Goal: Task Accomplishment & Management: Manage account settings

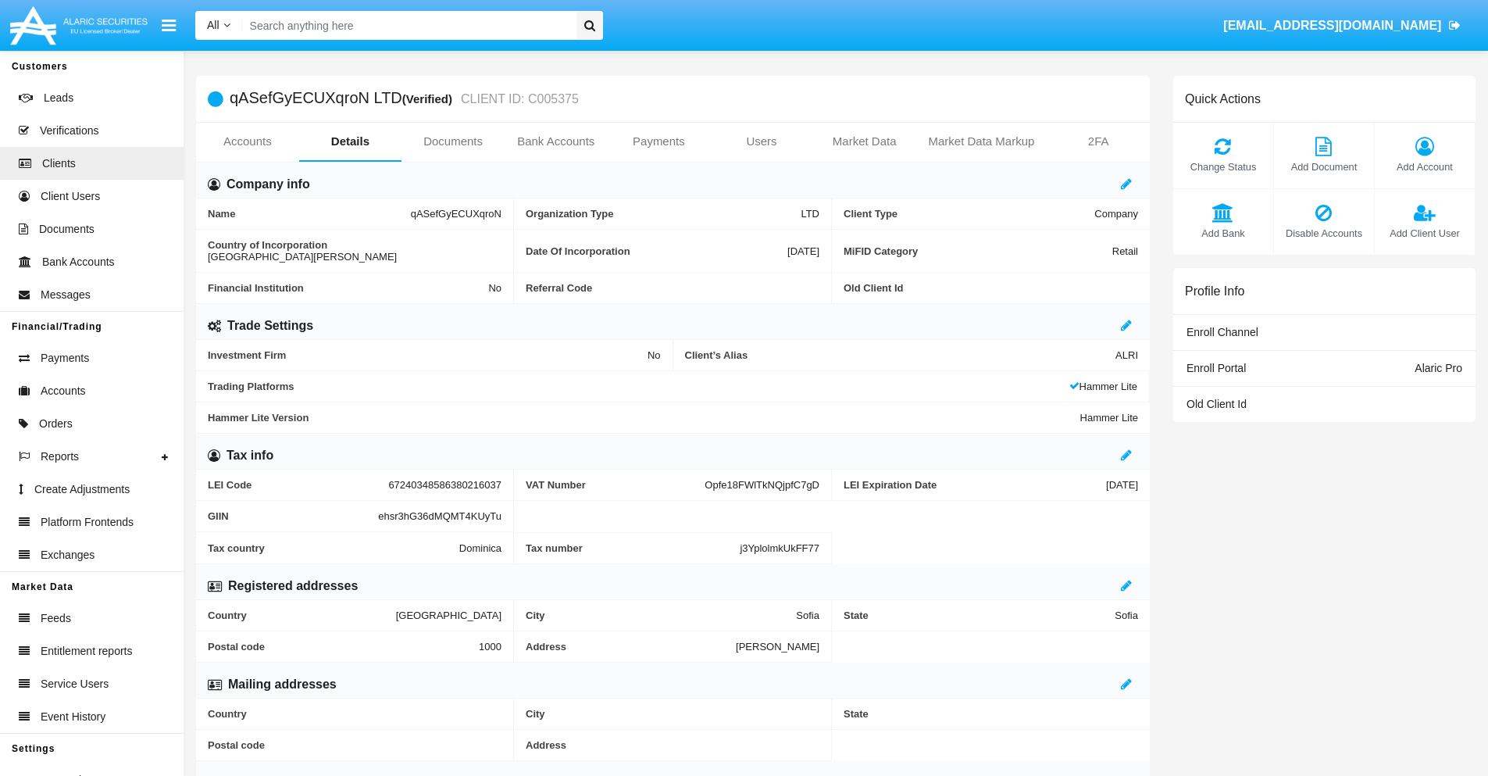
click at [1424, 166] on span "Add Account" at bounding box center [1425, 166] width 84 height 15
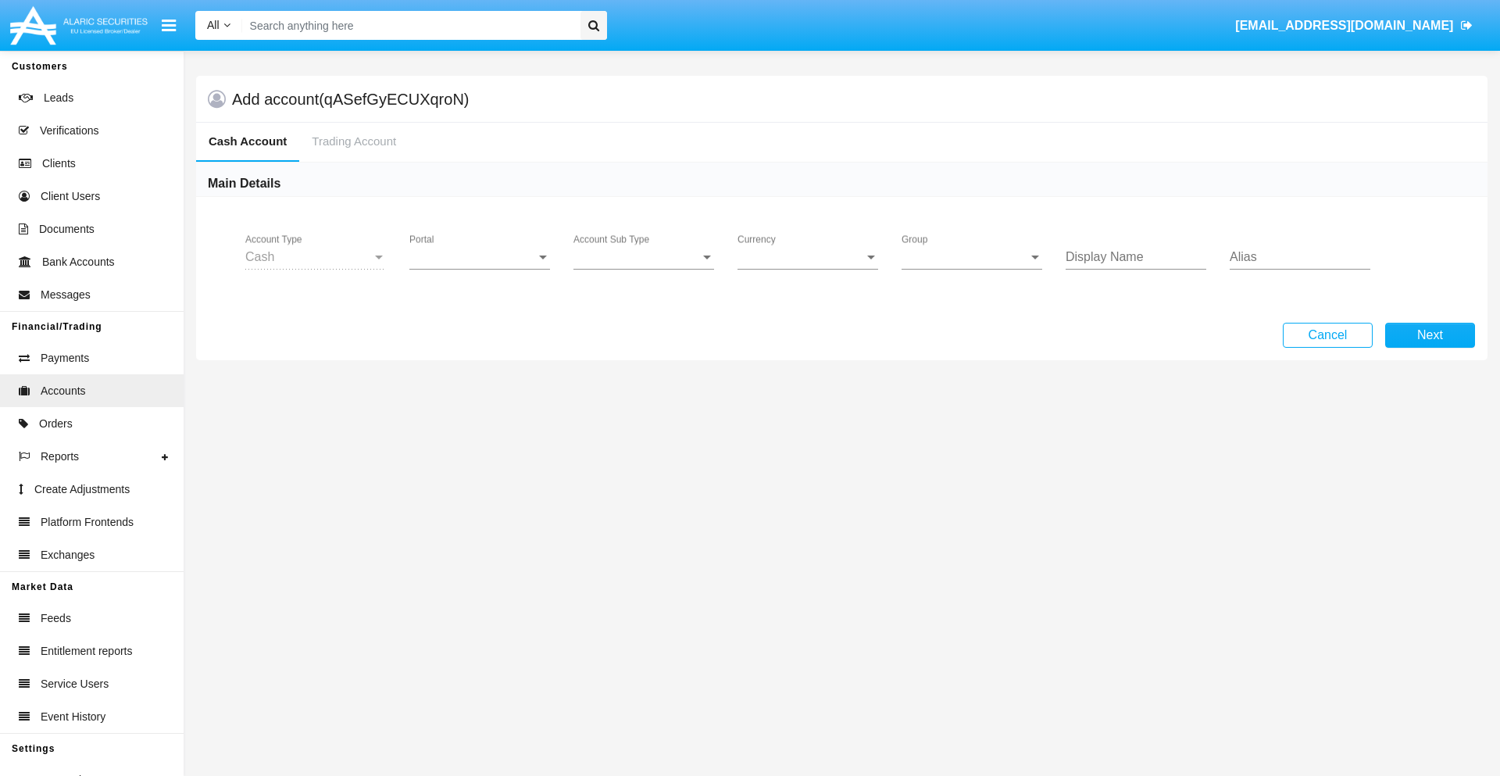
click at [480, 257] on span "Portal" at bounding box center [472, 257] width 127 height 14
click at [481, 269] on span "Alaric Pro" at bounding box center [481, 268] width 145 height 37
click at [644, 257] on span "Account Sub Type" at bounding box center [636, 257] width 127 height 14
click at [644, 269] on span "Trading Cash" at bounding box center [643, 268] width 141 height 37
click at [972, 257] on span "Group" at bounding box center [964, 257] width 127 height 14
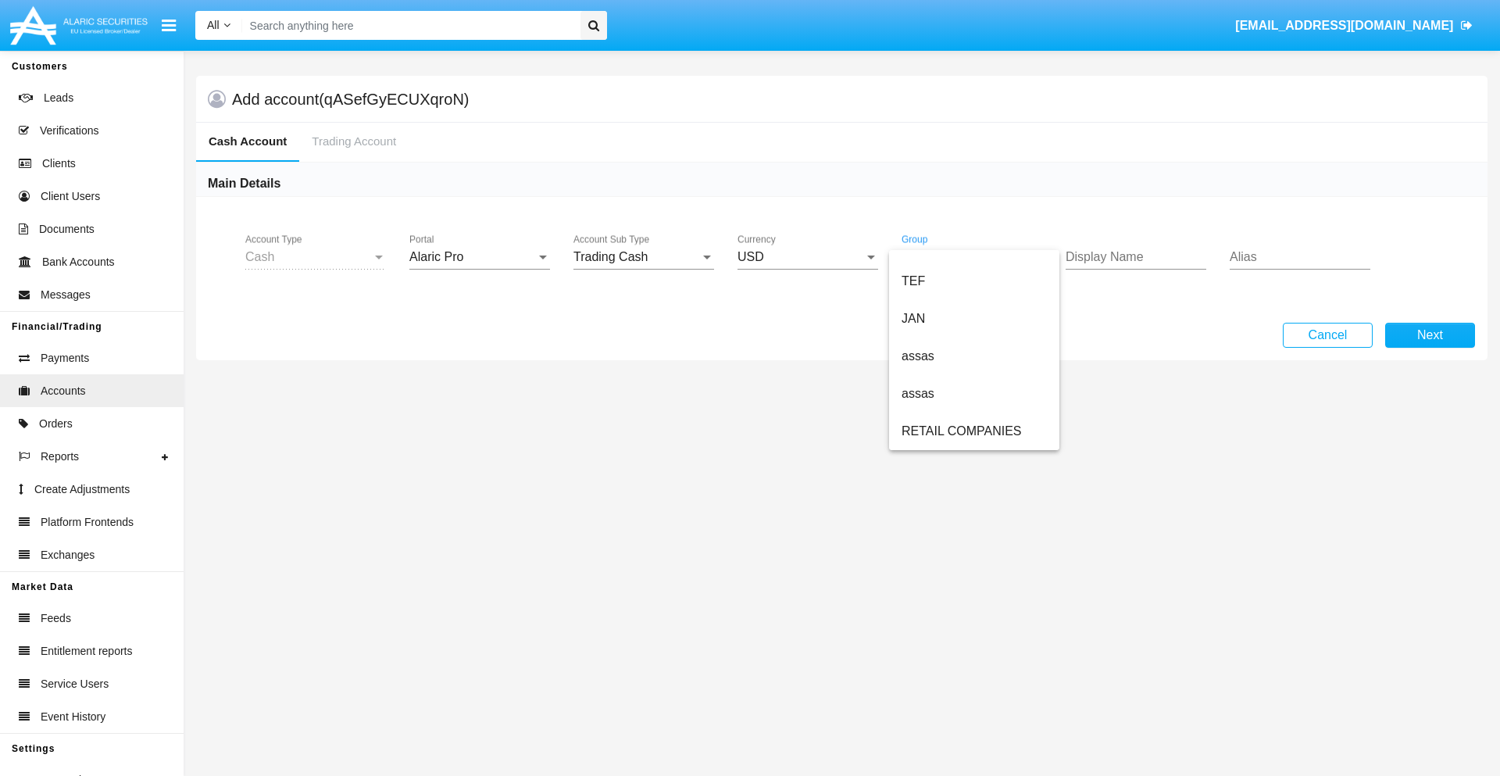
scroll to position [362, 0]
click at [973, 431] on span "ALARIC test" at bounding box center [973, 430] width 145 height 37
type input "red"
type input "sky blue"
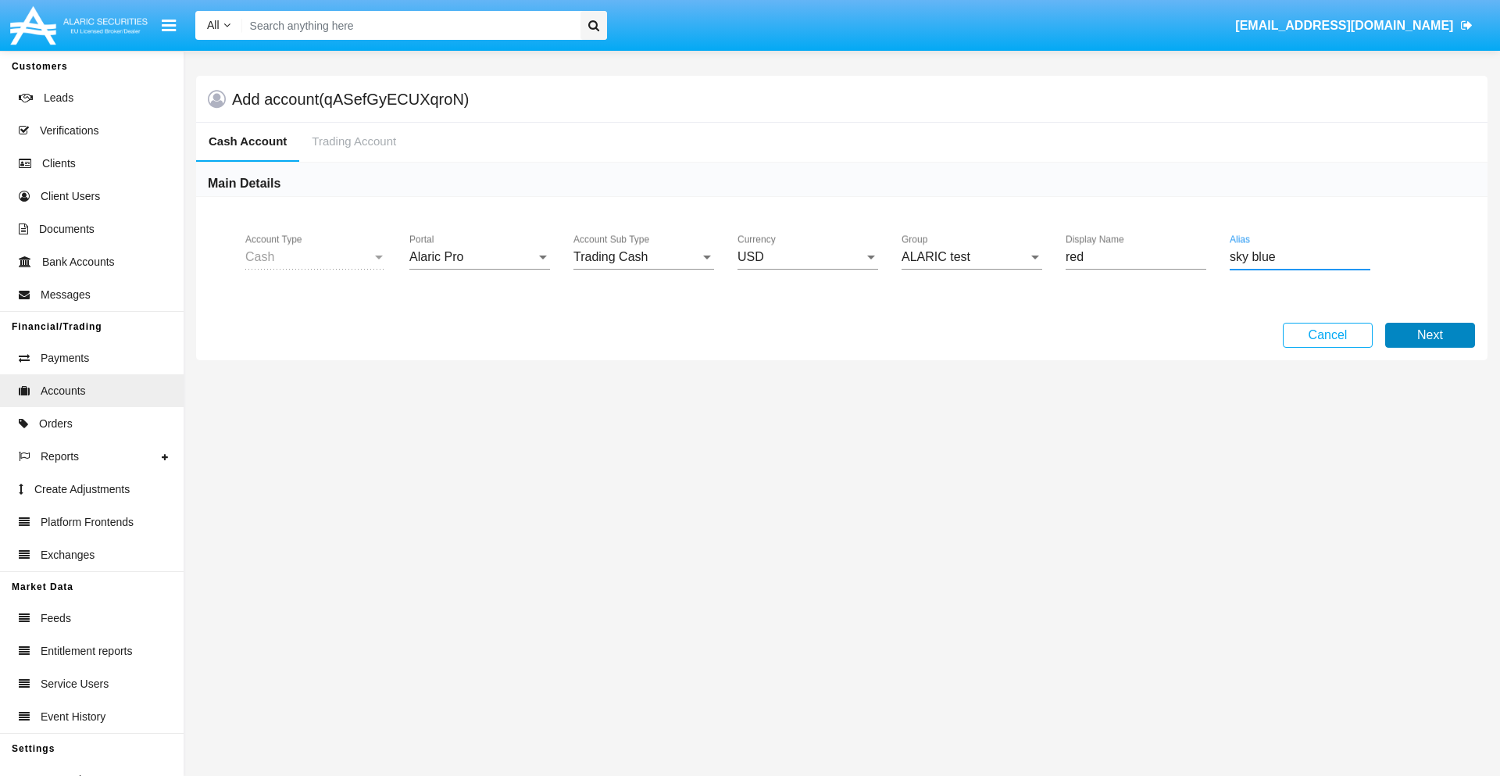
click at [1429, 335] on button "Next" at bounding box center [1430, 335] width 90 height 25
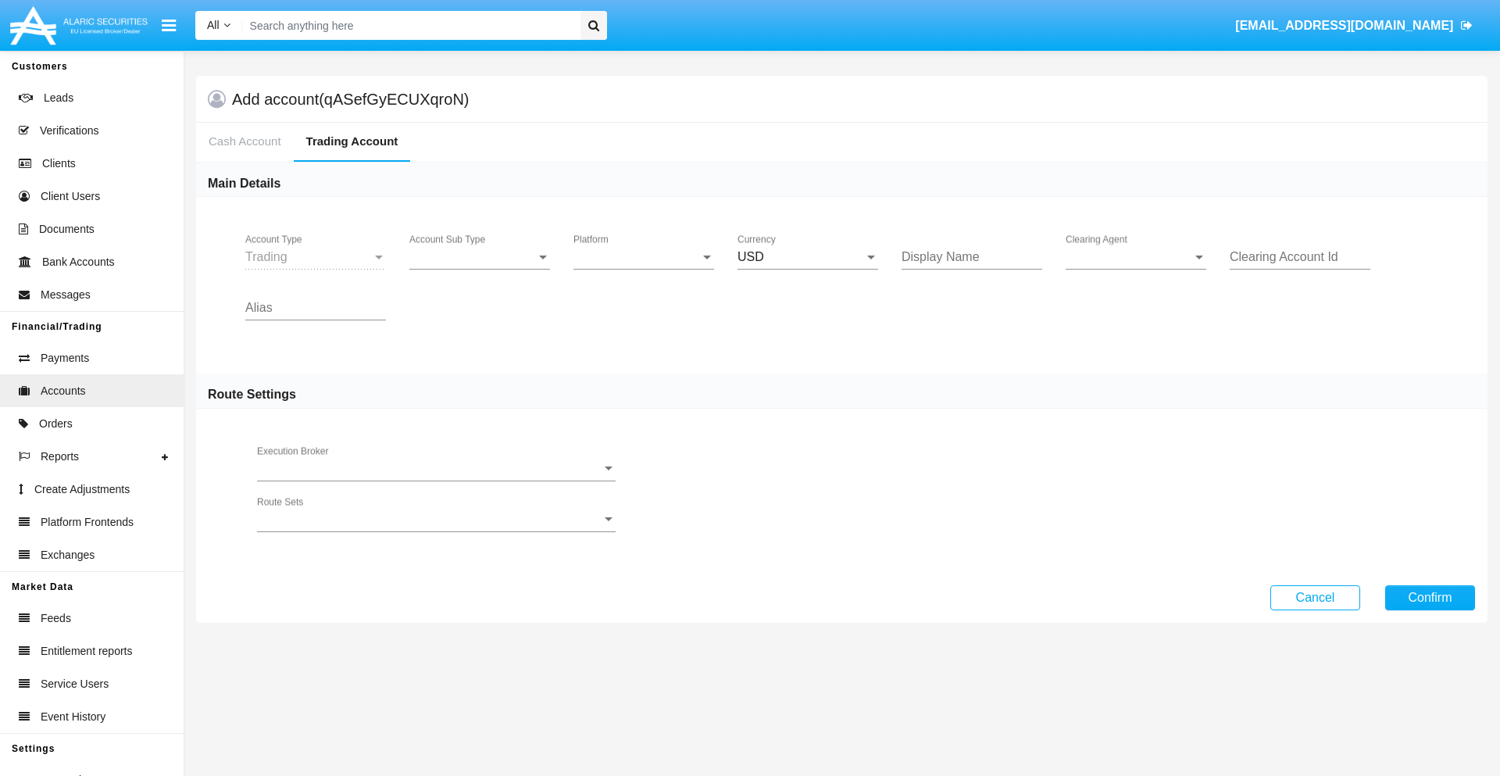
click at [480, 257] on span "Account Sub Type" at bounding box center [472, 257] width 127 height 14
click at [480, 269] on span "Trading" at bounding box center [479, 268] width 141 height 37
click at [644, 257] on span "Platform" at bounding box center [636, 257] width 127 height 14
click at [644, 269] on span "Hammer Lite" at bounding box center [643, 268] width 141 height 37
click at [1136, 257] on span "Clearing Agent" at bounding box center [1128, 257] width 127 height 14
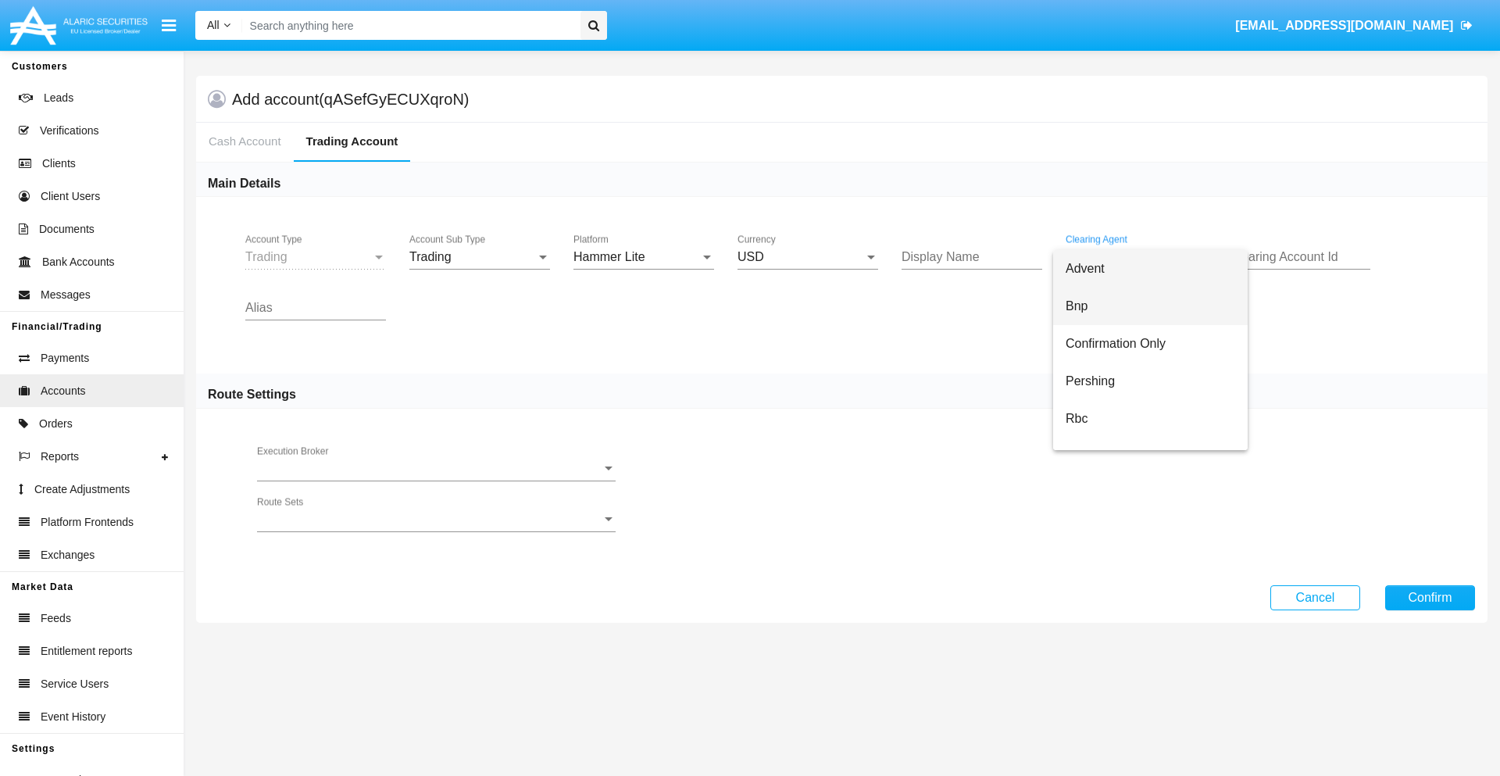
click at [1150, 306] on span "Bnp" at bounding box center [1149, 305] width 169 height 37
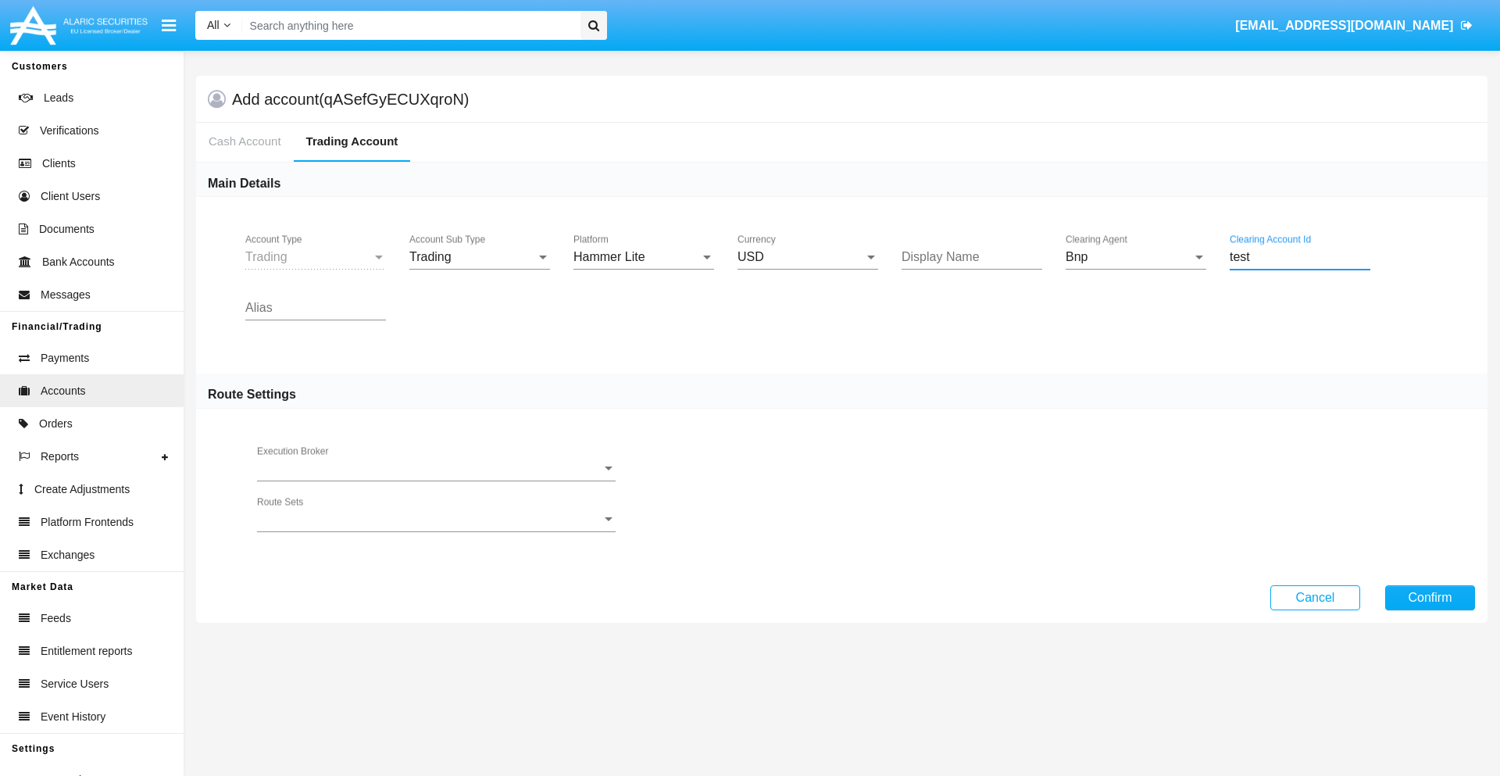
type input "test"
type input "orchid"
type input "grey"
click at [1429, 597] on button "Confirm" at bounding box center [1430, 597] width 90 height 25
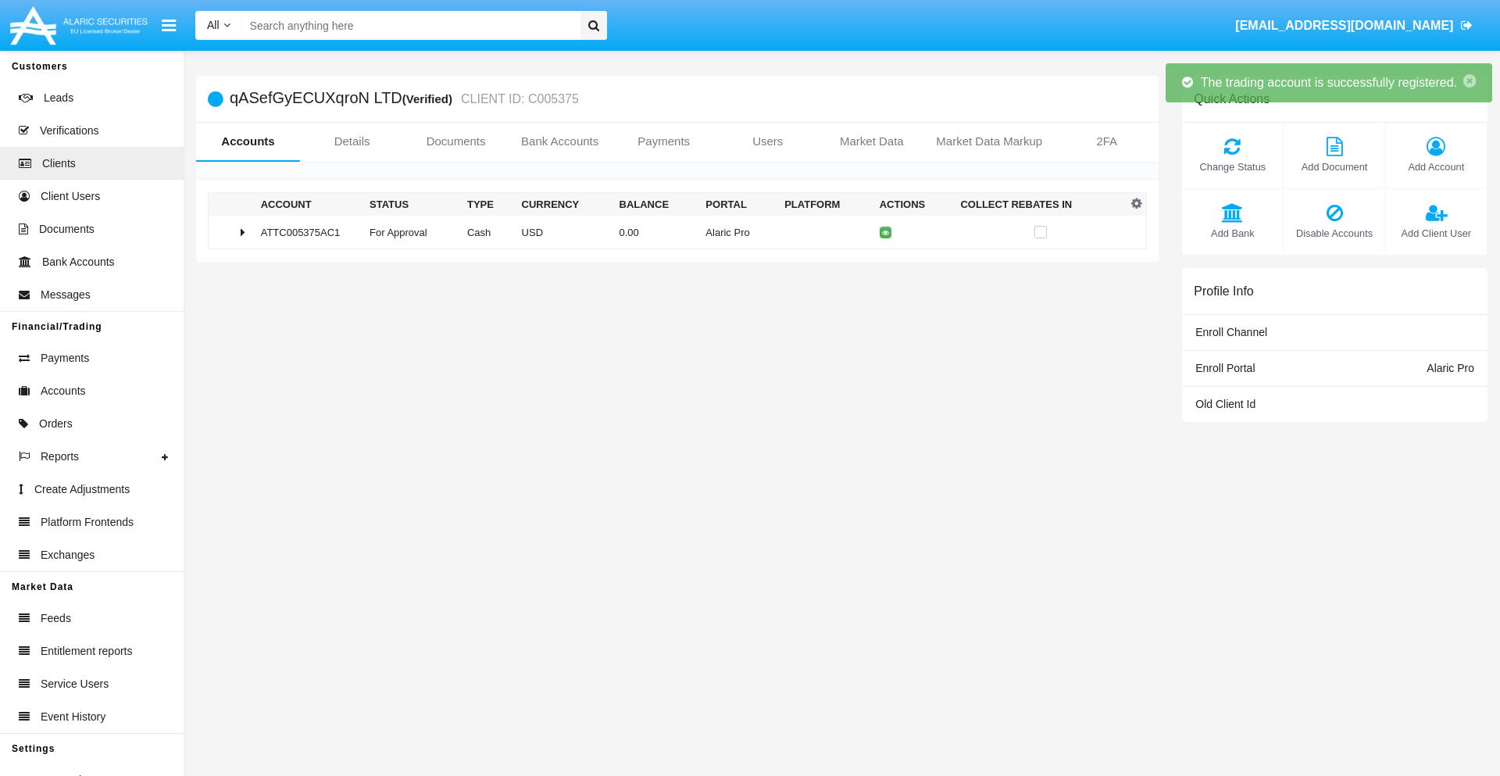
click at [671, 232] on td "0.00" at bounding box center [656, 233] width 87 height 34
click at [886, 232] on icon at bounding box center [889, 232] width 7 height 7
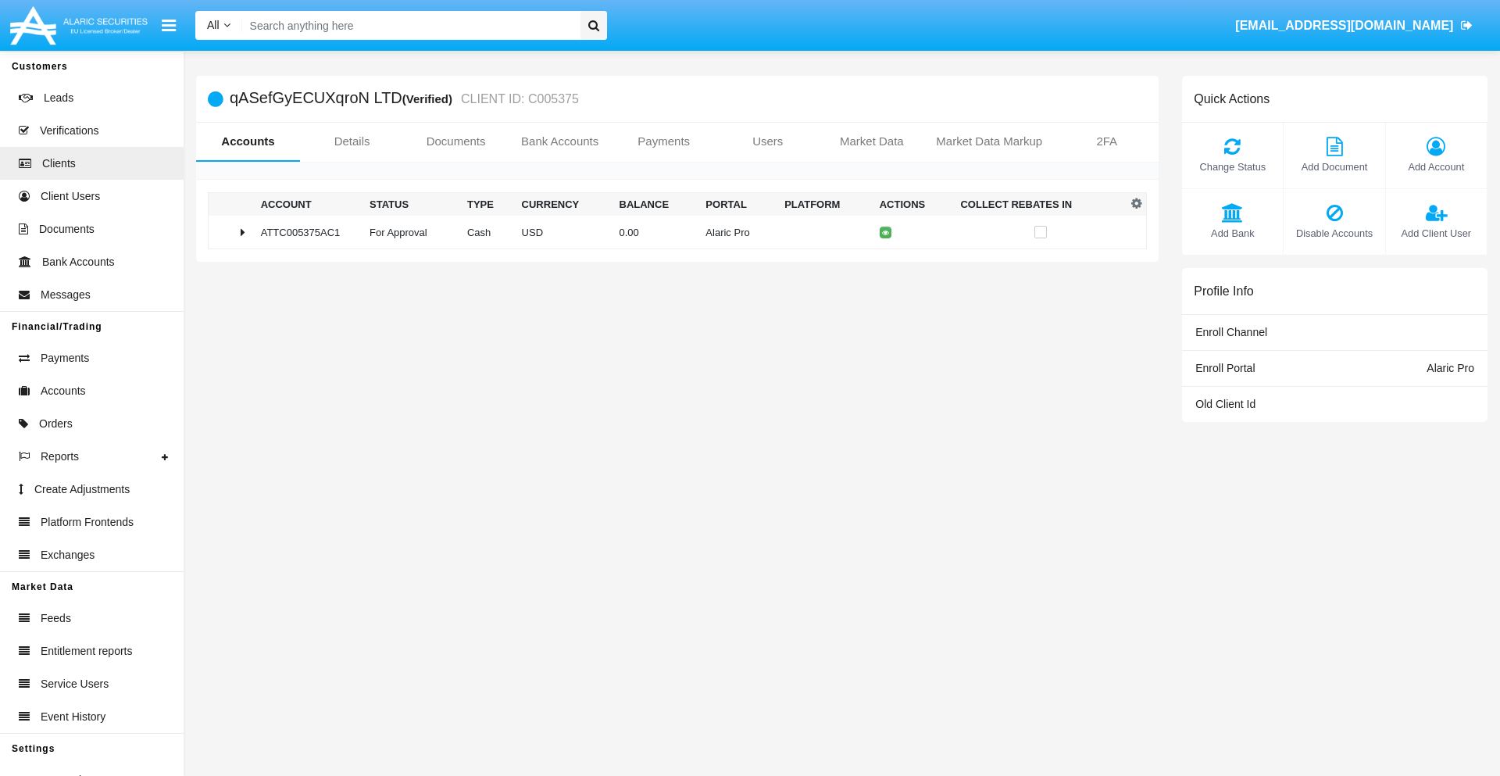
click at [671, 232] on td "0.00" at bounding box center [656, 233] width 87 height 34
click at [886, 265] on icon at bounding box center [889, 265] width 7 height 7
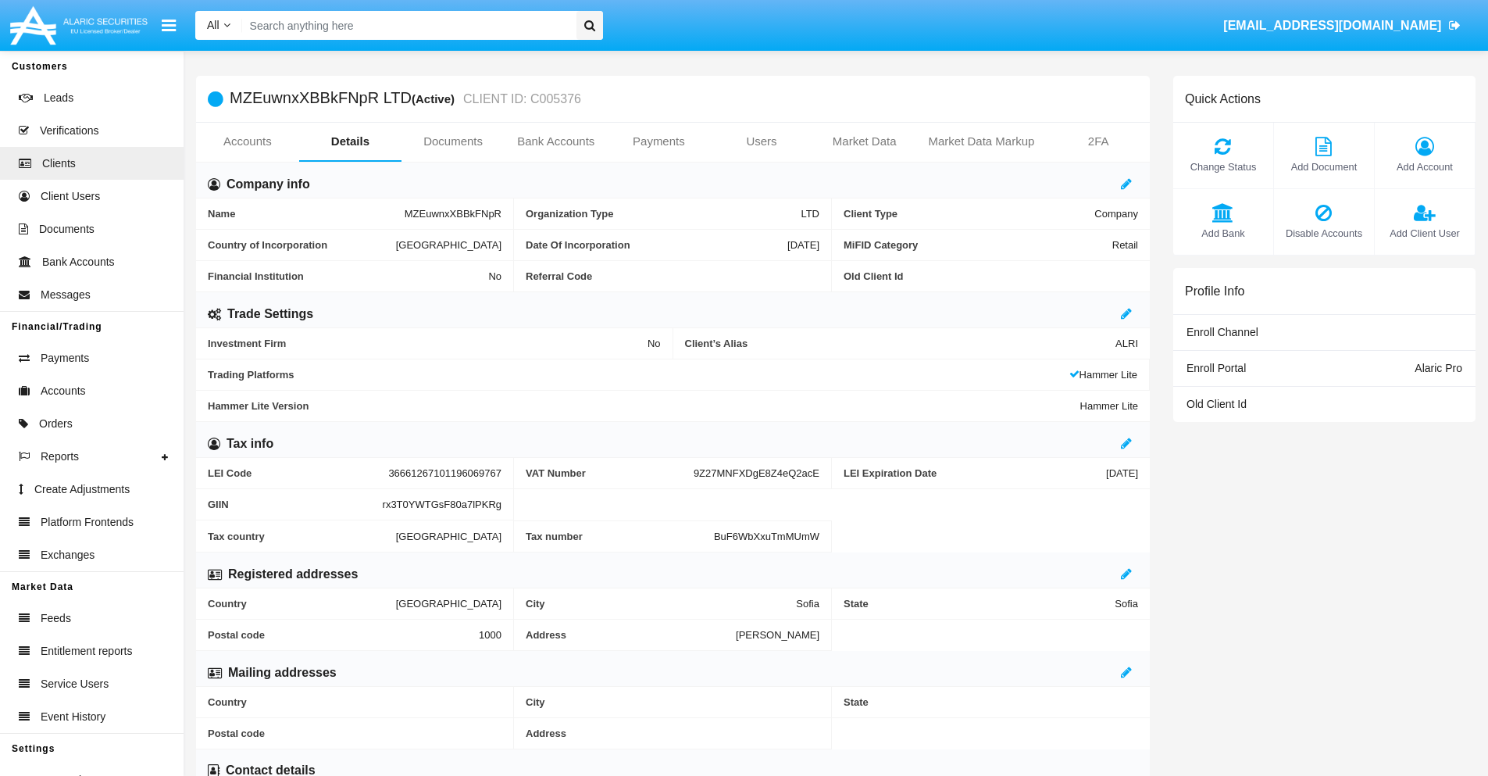
click at [247, 141] on link "Accounts" at bounding box center [247, 141] width 103 height 37
click at [1424, 166] on span "Add Account" at bounding box center [1425, 166] width 84 height 15
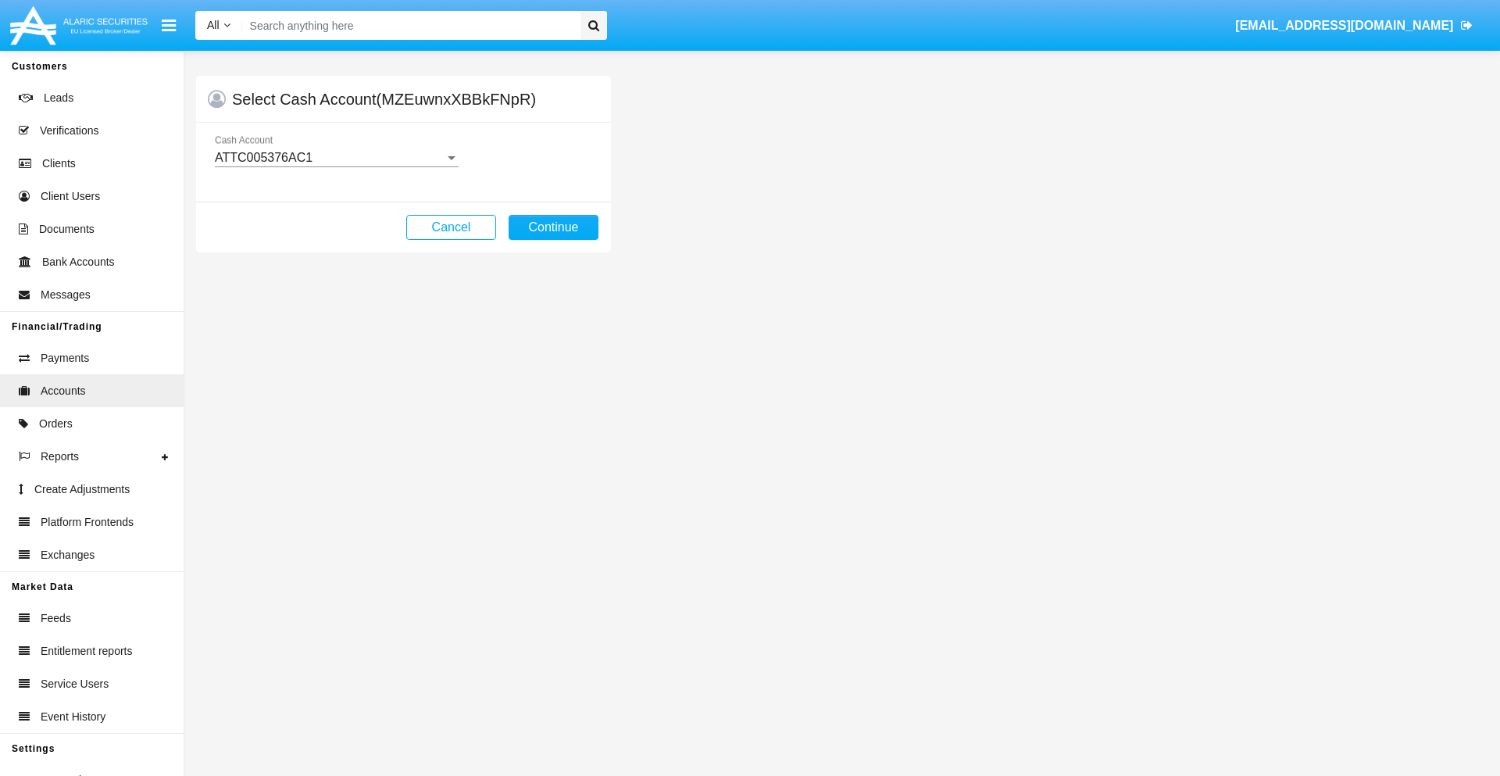
click at [336, 158] on div "ATTC005376AC1" at bounding box center [330, 158] width 230 height 14
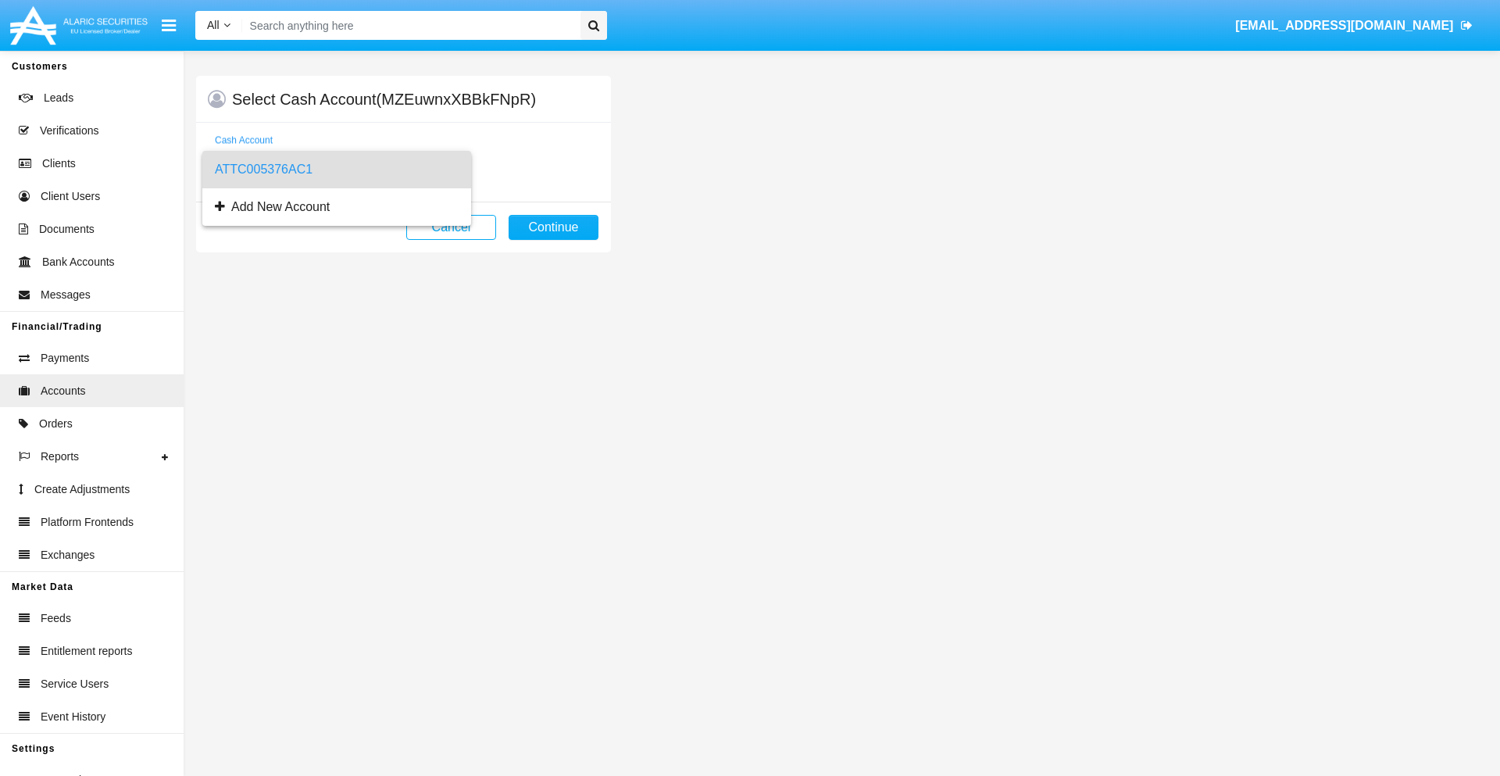
click at [336, 169] on span "ATTC005376AC1" at bounding box center [337, 169] width 244 height 37
click at [553, 227] on button "Continue" at bounding box center [553, 227] width 90 height 25
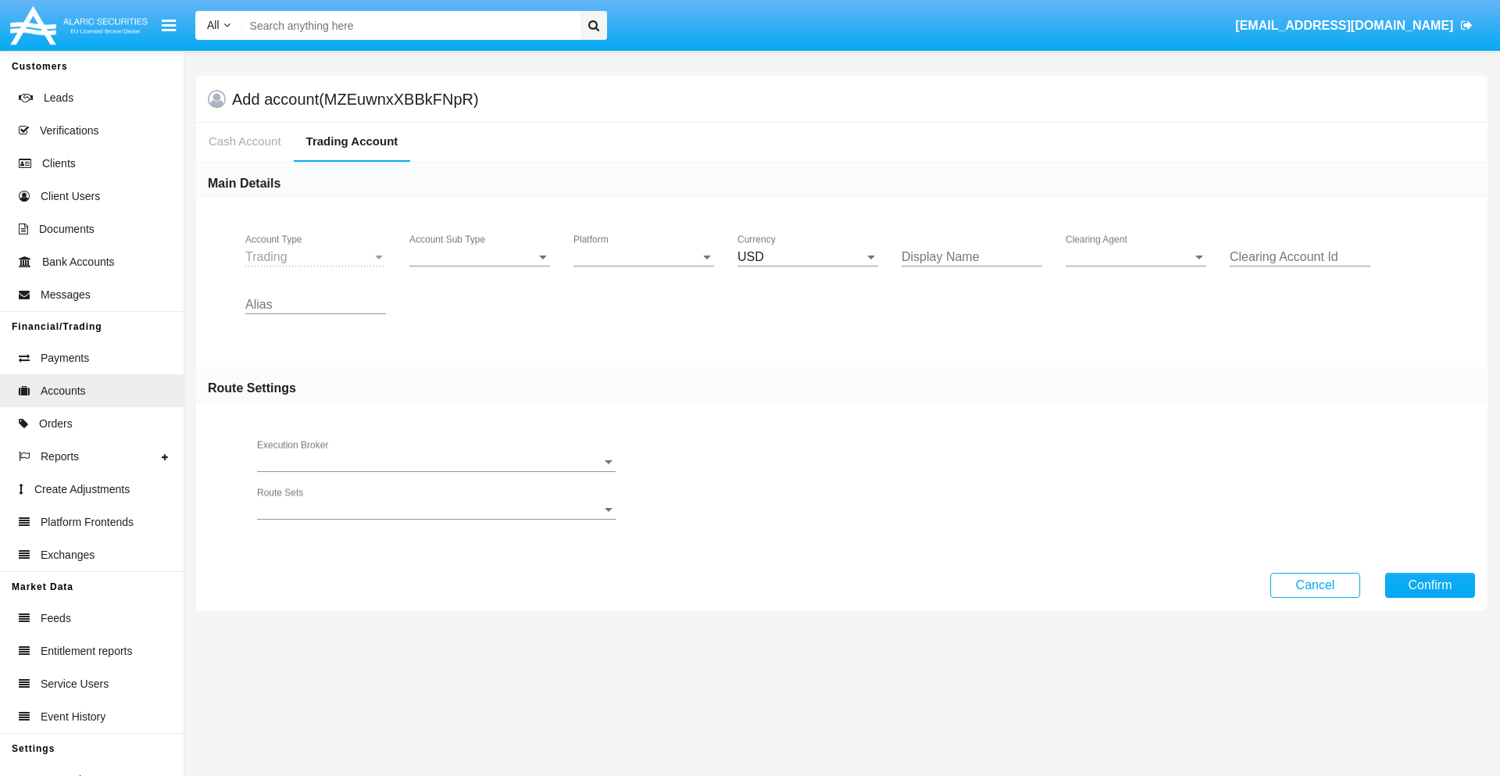
click at [480, 257] on span "Account Sub Type" at bounding box center [472, 257] width 127 height 14
click at [480, 269] on span "Trading" at bounding box center [479, 268] width 141 height 37
click at [644, 257] on span "Platform" at bounding box center [636, 257] width 127 height 14
click at [644, 269] on span "Hammer Lite" at bounding box center [643, 268] width 141 height 37
click at [1136, 257] on span "Clearing Agent" at bounding box center [1128, 257] width 127 height 14
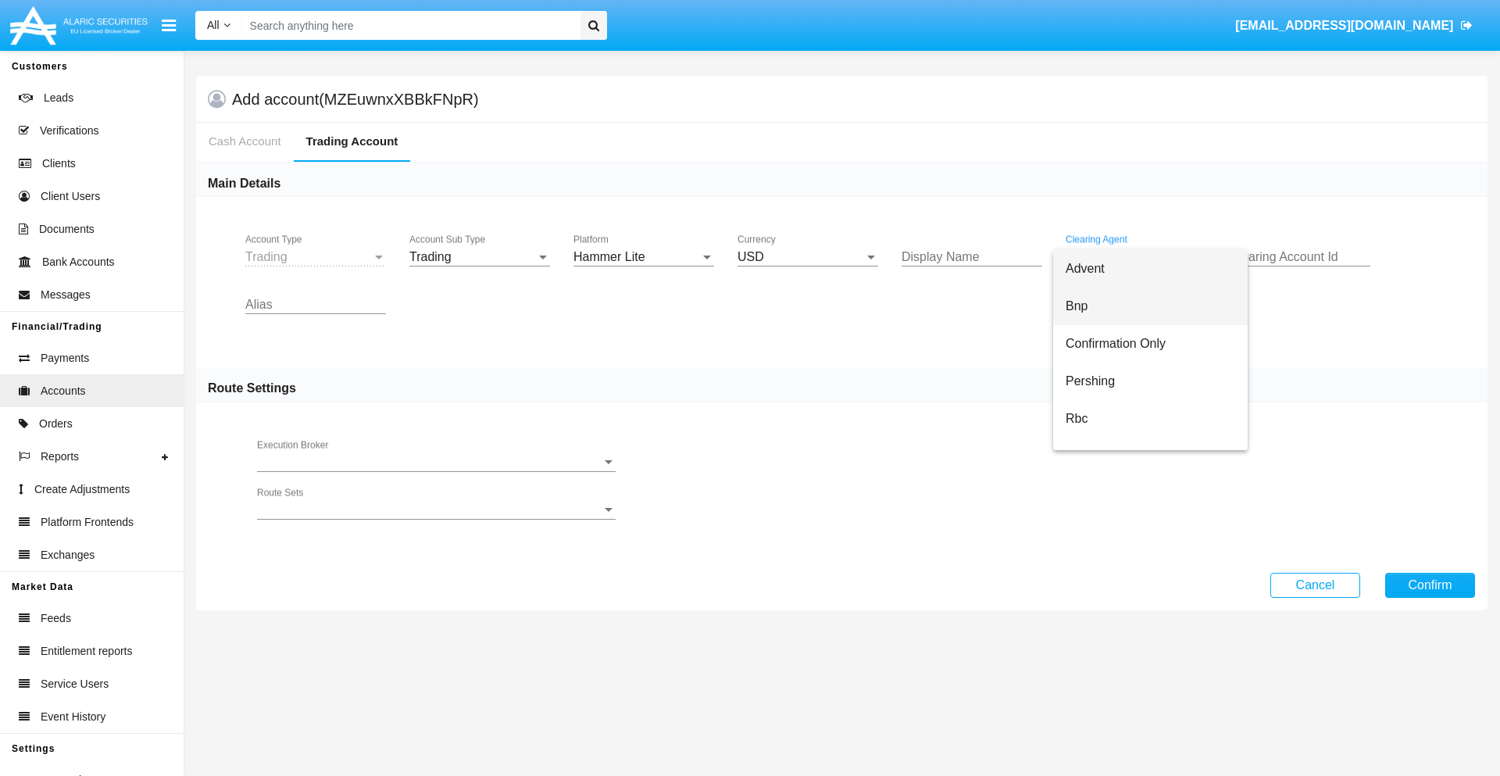
click at [1150, 306] on span "Bnp" at bounding box center [1149, 305] width 169 height 37
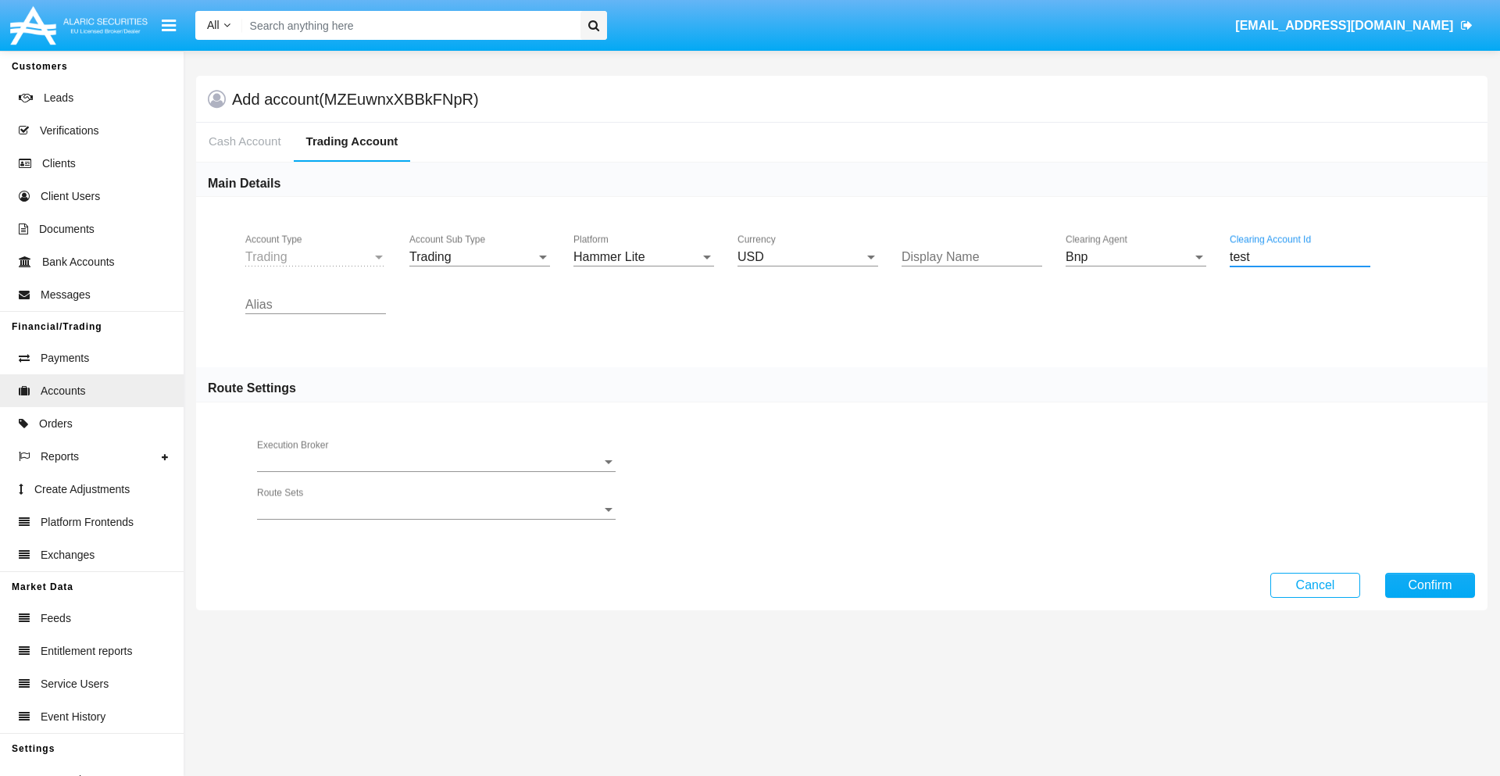
type input "test"
type input "blue"
type input "olive"
click at [1429, 584] on button "Confirm" at bounding box center [1430, 585] width 90 height 25
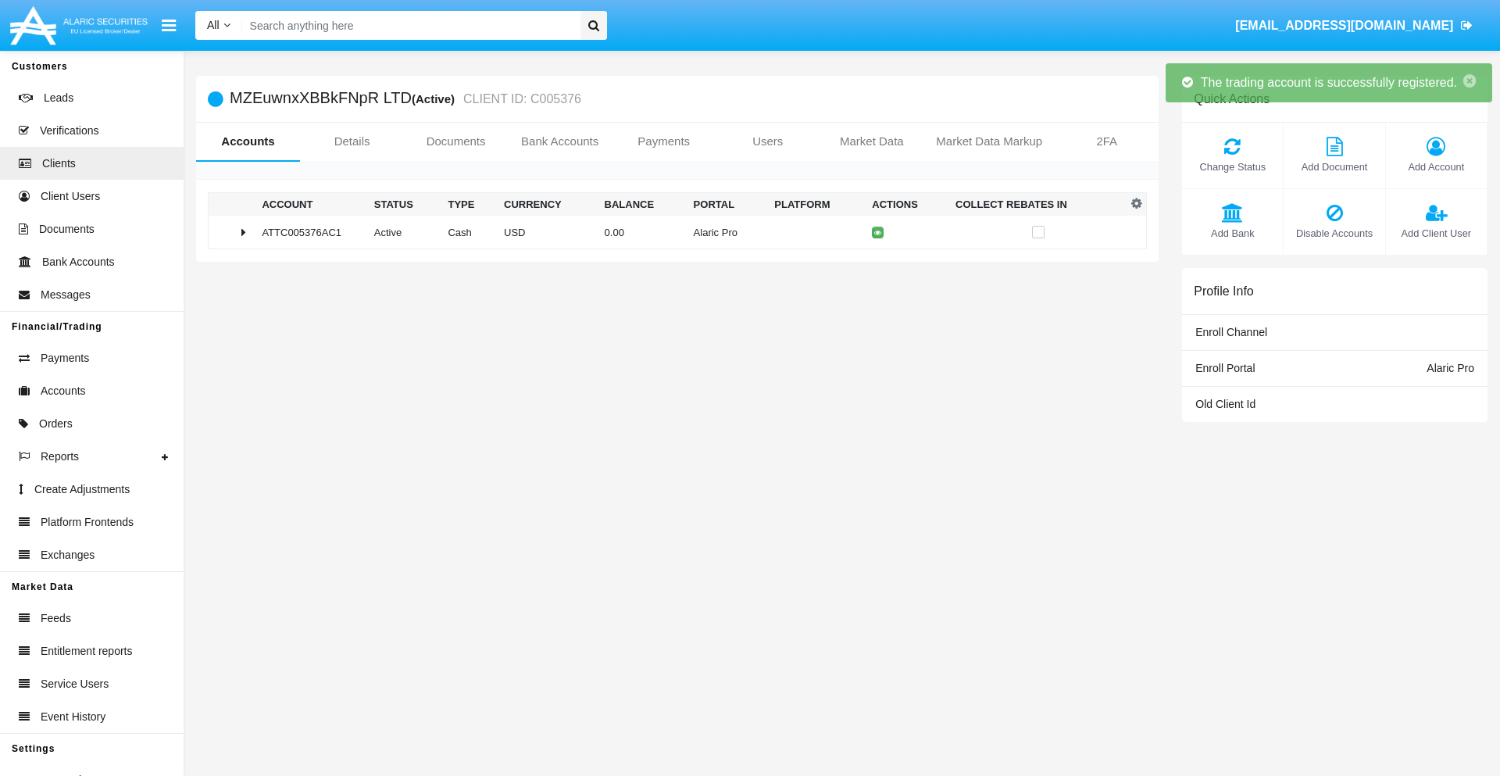
click at [671, 232] on td "0.00" at bounding box center [642, 233] width 89 height 34
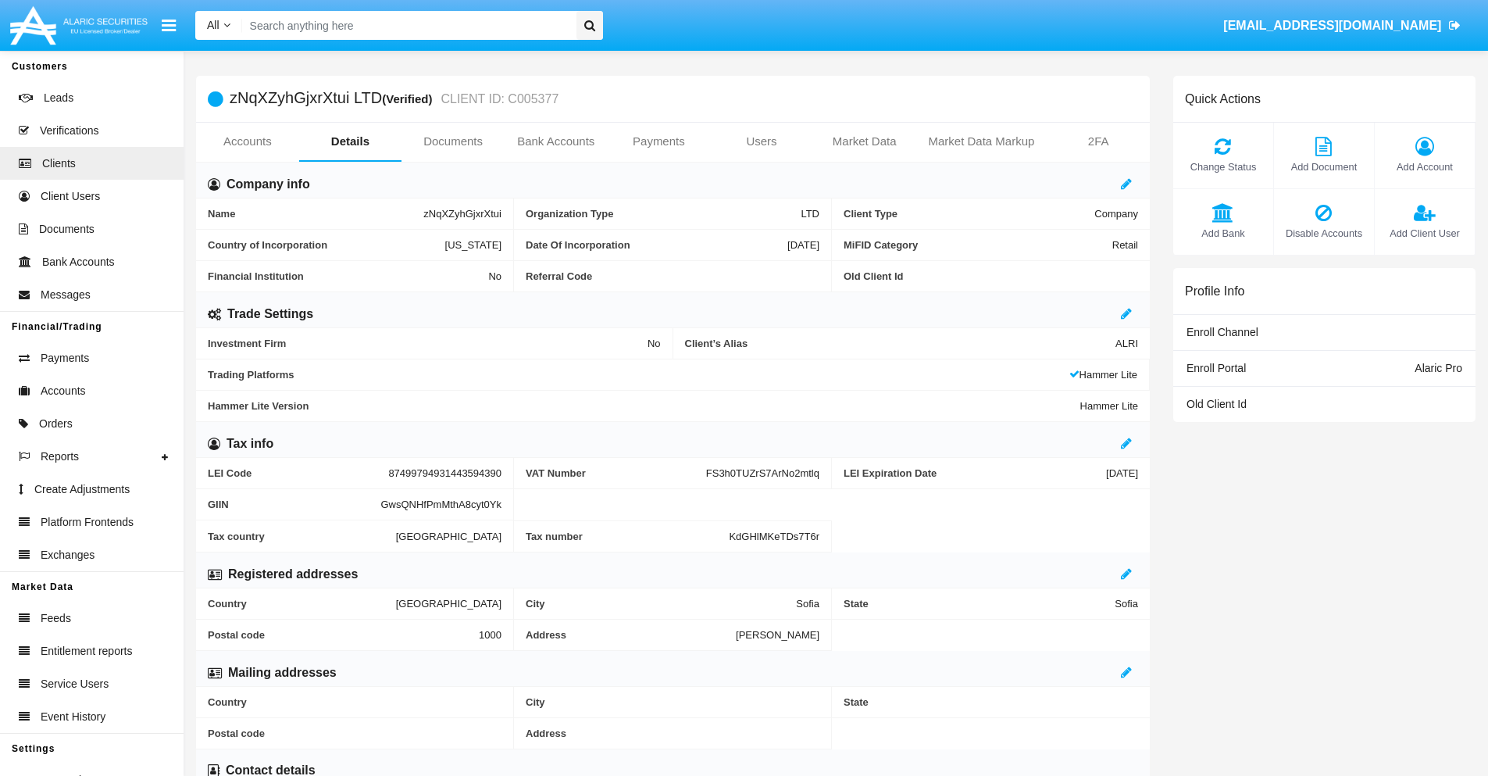
click at [247, 141] on link "Accounts" at bounding box center [247, 141] width 103 height 37
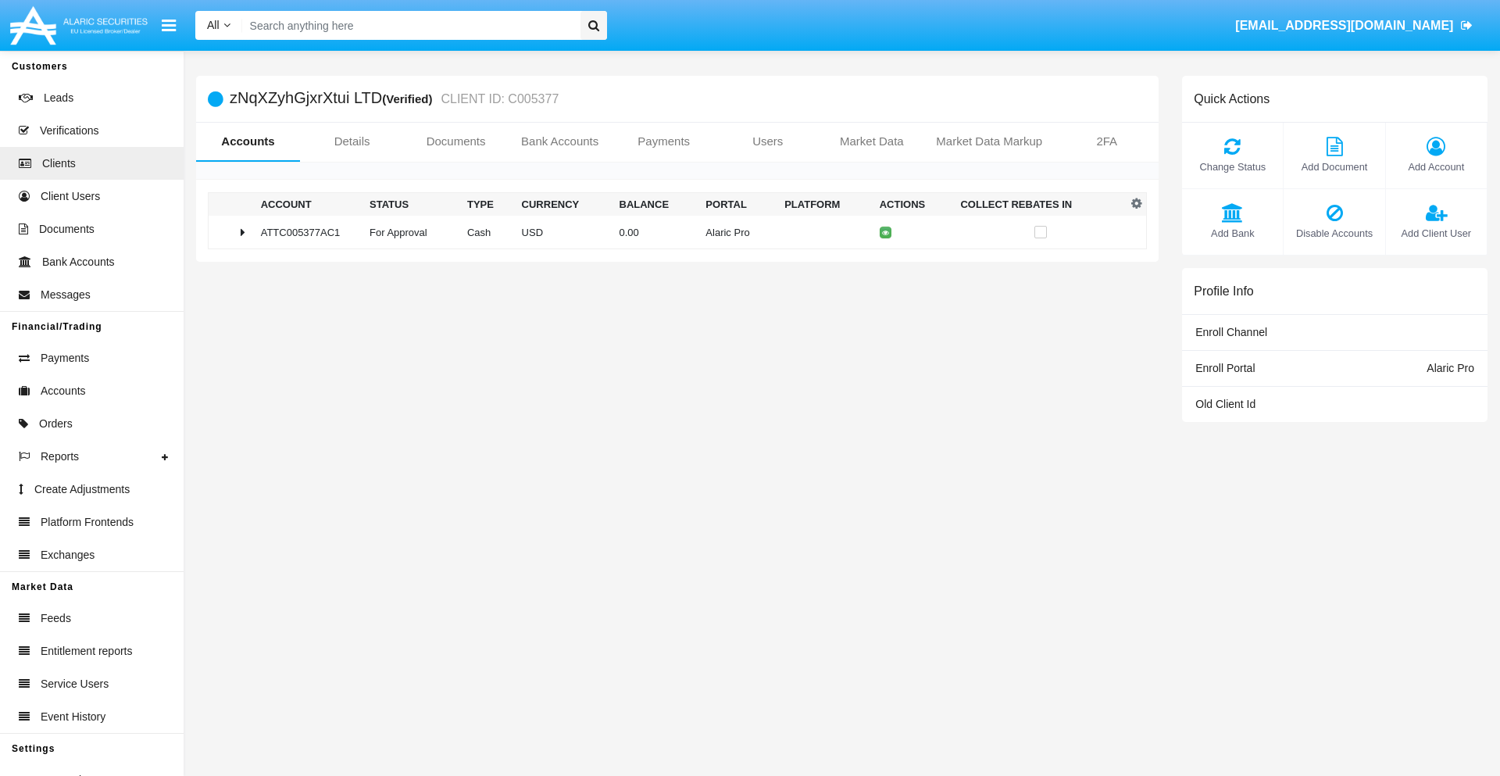
click at [1232, 166] on span "Change Status" at bounding box center [1232, 166] width 85 height 15
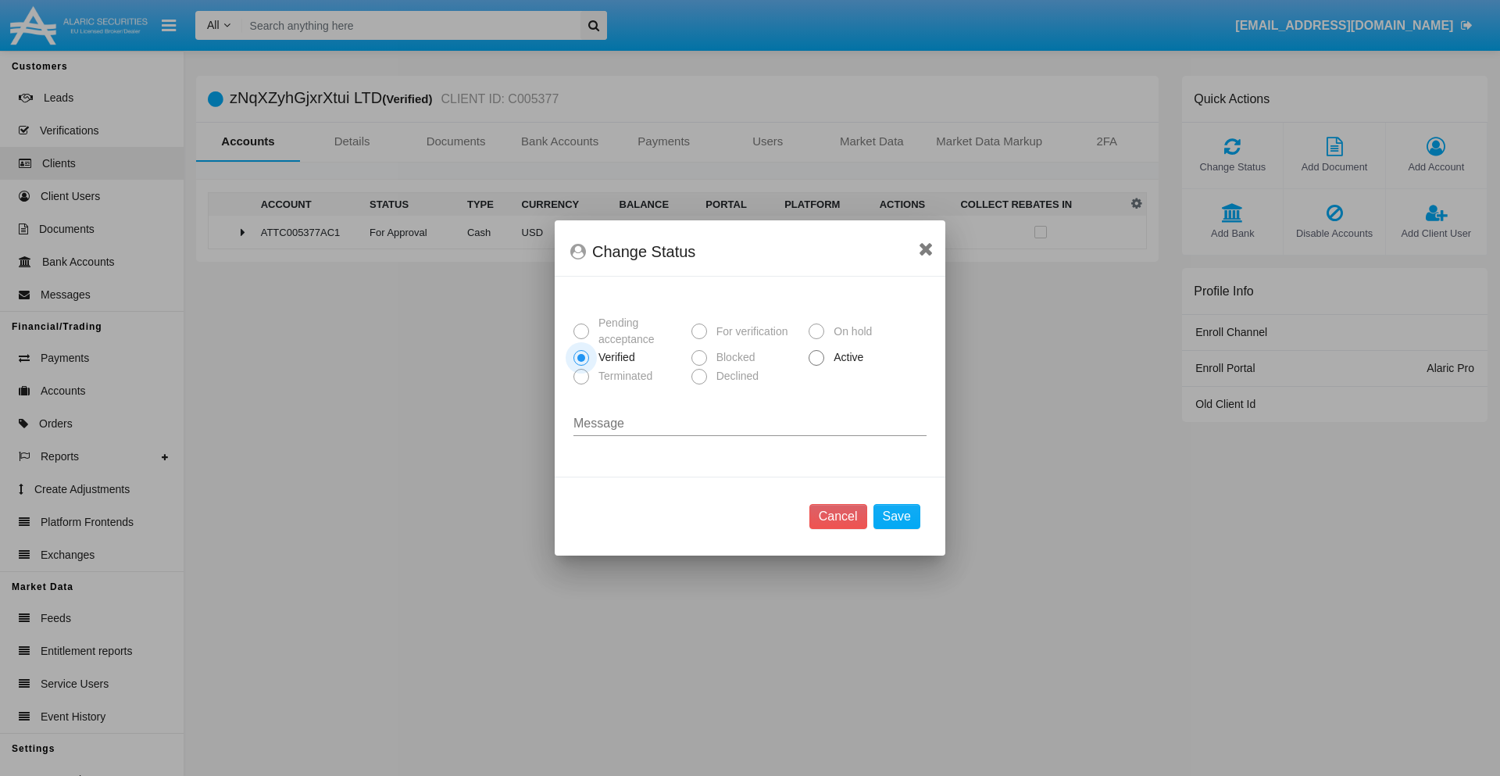
click at [845, 357] on span "Active" at bounding box center [845, 357] width 43 height 16
click at [816, 366] on input "Active" at bounding box center [815, 366] width 1 height 1
radio input "true"
click at [896, 516] on button "Save" at bounding box center [896, 516] width 47 height 25
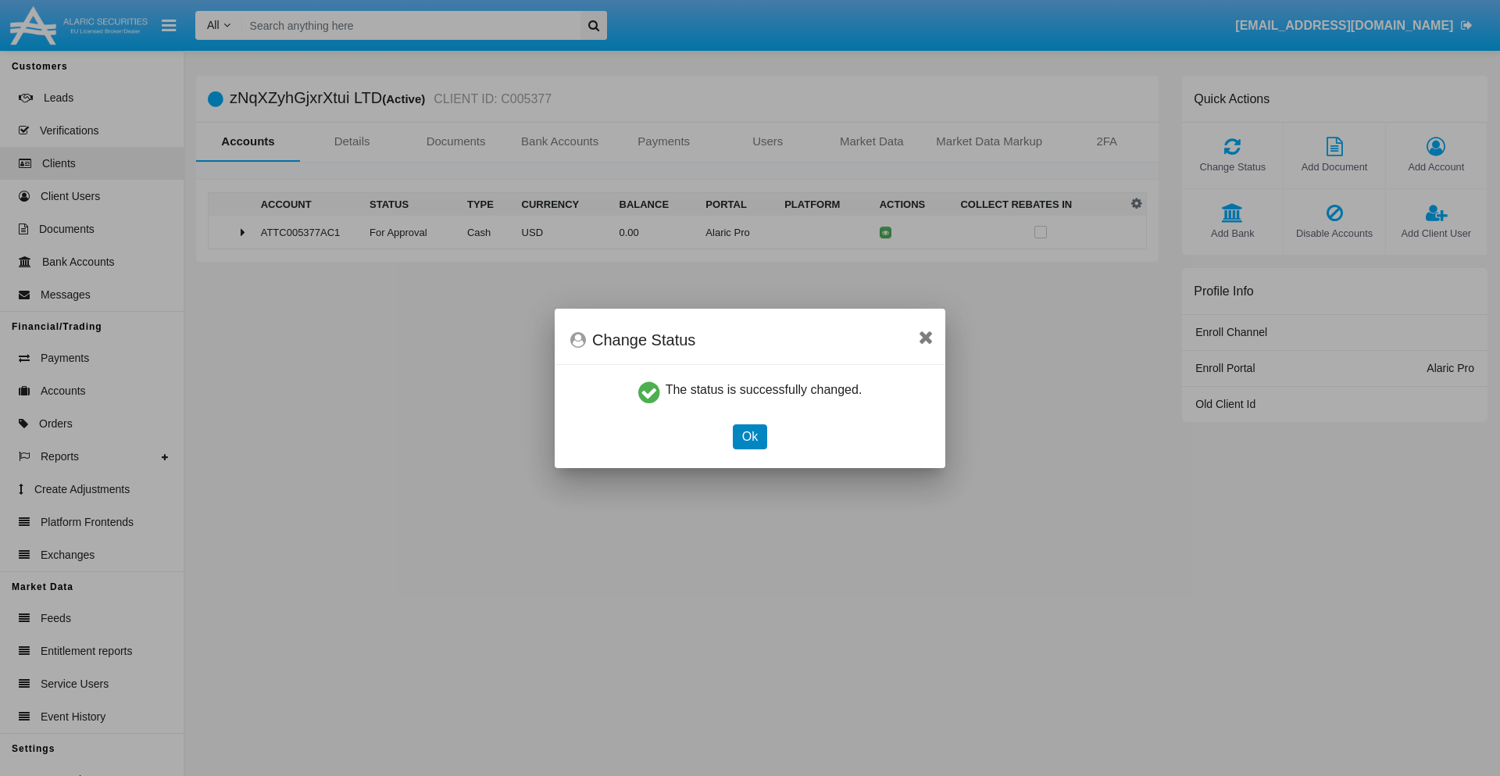
click at [749, 436] on button "Ok" at bounding box center [750, 436] width 34 height 25
